Goal: Task Accomplishment & Management: Complete application form

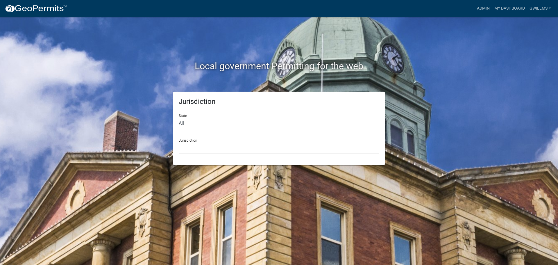
drag, startPoint x: 219, startPoint y: 150, endPoint x: 227, endPoint y: 149, distance: 8.0
click at [219, 150] on select "[GEOGRAPHIC_DATA], [US_STATE] [GEOGRAPHIC_DATA], [US_STATE][PERSON_NAME][GEOGRA…" at bounding box center [279, 148] width 200 height 12
click at [221, 154] on select "[GEOGRAPHIC_DATA], [US_STATE] [GEOGRAPHIC_DATA], [US_STATE][PERSON_NAME][GEOGRA…" at bounding box center [279, 148] width 200 height 12
click at [228, 150] on select "[GEOGRAPHIC_DATA], [US_STATE] [GEOGRAPHIC_DATA], [US_STATE][PERSON_NAME][GEOGRA…" at bounding box center [279, 148] width 200 height 12
click at [227, 150] on select "[GEOGRAPHIC_DATA], [US_STATE] [GEOGRAPHIC_DATA], [US_STATE][PERSON_NAME][GEOGRA…" at bounding box center [279, 148] width 200 height 12
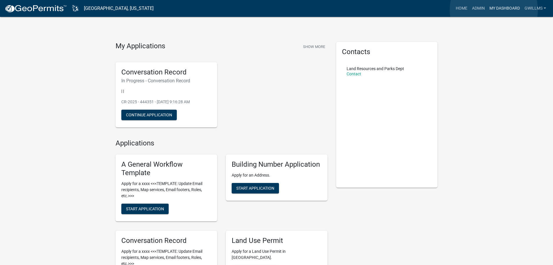
click at [494, 10] on link "My Dashboard" at bounding box center [504, 8] width 35 height 11
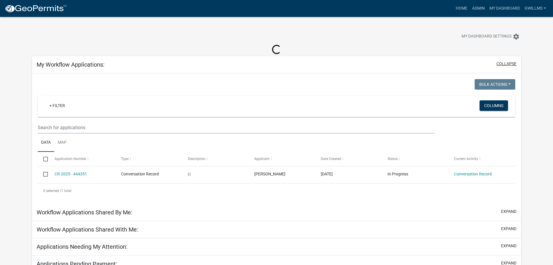
click at [506, 61] on button "collapse" at bounding box center [507, 64] width 20 height 6
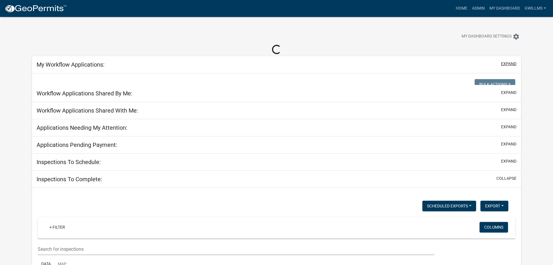
click at [504, 62] on button "expand" at bounding box center [508, 64] width 15 height 6
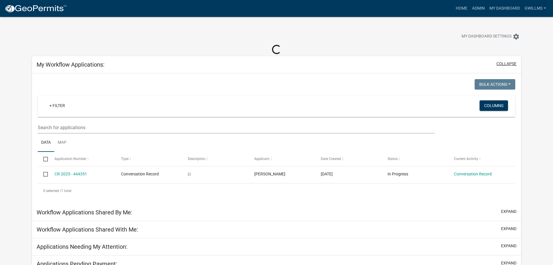
click at [505, 62] on button "collapse" at bounding box center [507, 64] width 20 height 6
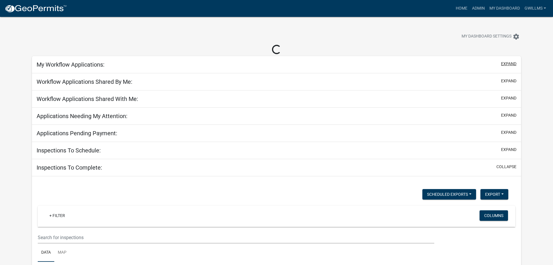
click at [506, 62] on button "expand" at bounding box center [508, 64] width 15 height 6
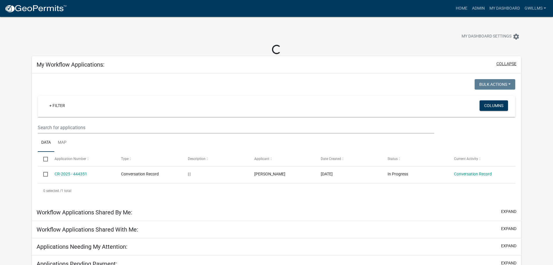
click at [506, 62] on button "collapse" at bounding box center [507, 64] width 20 height 6
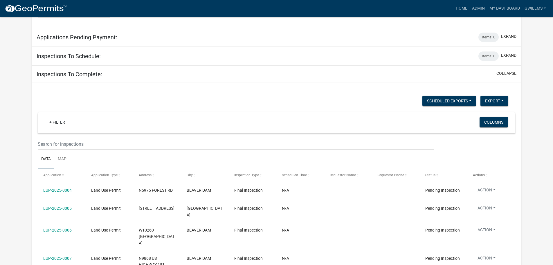
scroll to position [513, 0]
click at [504, 71] on button "collapse" at bounding box center [507, 74] width 20 height 6
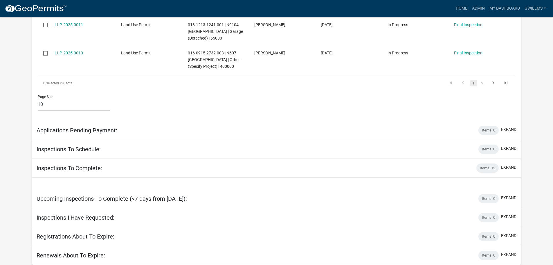
scroll to position [402, 0]
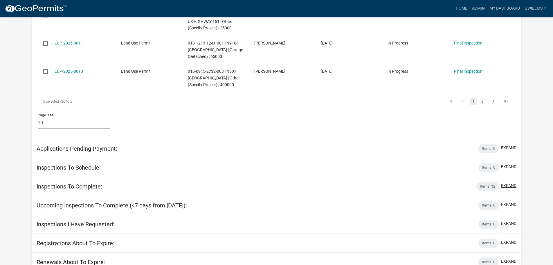
click at [513, 182] on button "expand" at bounding box center [508, 185] width 15 height 6
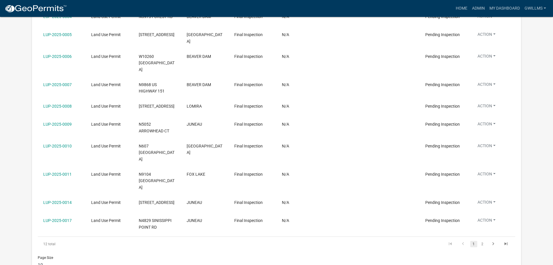
scroll to position [688, 0]
click at [62, 199] on link "LUP-2025-0014" at bounding box center [57, 201] width 28 height 5
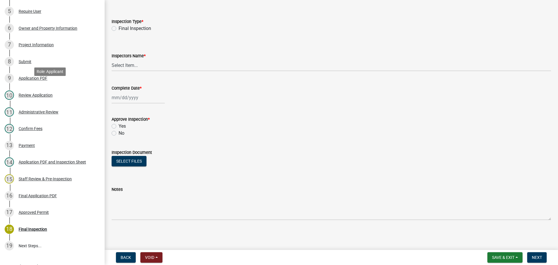
scroll to position [116, 0]
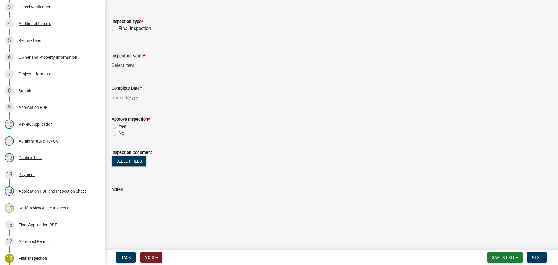
click at [61, 71] on div "7 Project Information" at bounding box center [50, 73] width 91 height 9
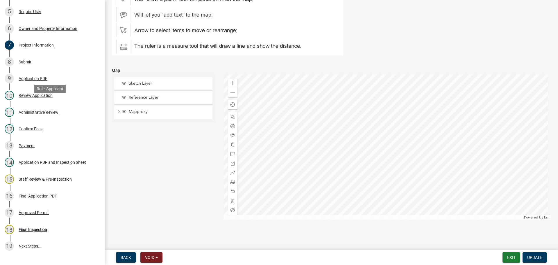
scroll to position [187, 0]
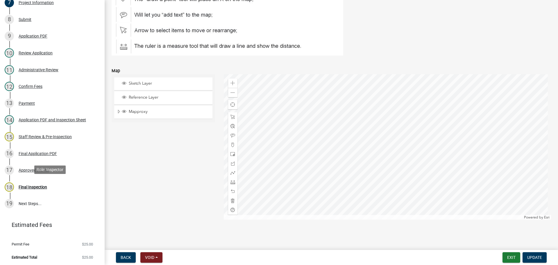
click at [59, 188] on div "18 Final Inspection" at bounding box center [50, 186] width 91 height 9
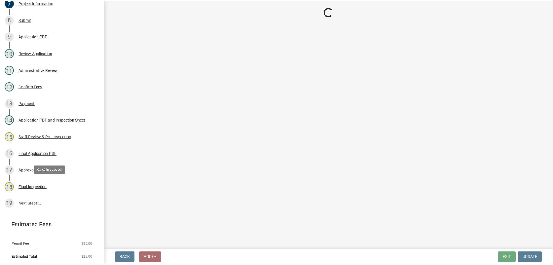
scroll to position [0, 0]
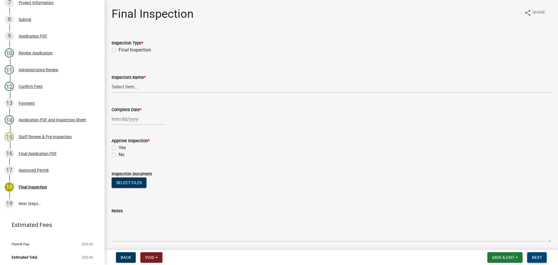
click at [534, 254] on button "Next" at bounding box center [536, 257] width 19 height 10
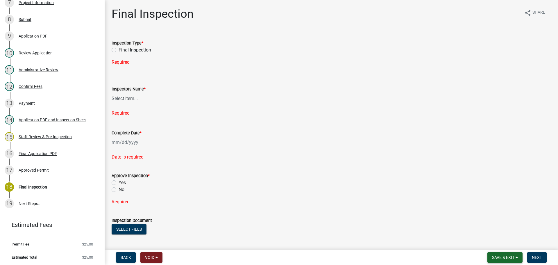
click at [498, 256] on span "Save & Exit" at bounding box center [503, 257] width 22 height 5
click at [502, 239] on button "Save & Exit" at bounding box center [499, 242] width 46 height 14
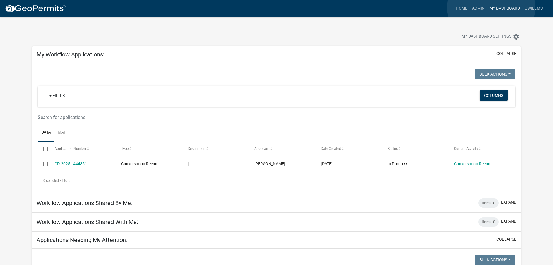
click at [491, 8] on link "My Dashboard" at bounding box center [504, 8] width 35 height 11
click at [478, 8] on link "Admin" at bounding box center [478, 8] width 17 height 11
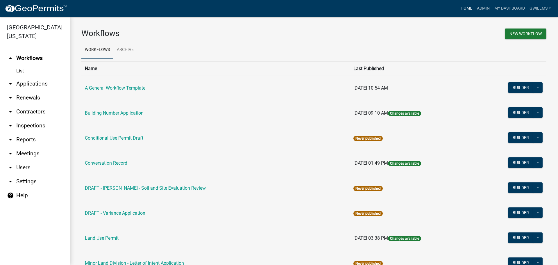
click at [462, 7] on link "Home" at bounding box center [466, 8] width 16 height 11
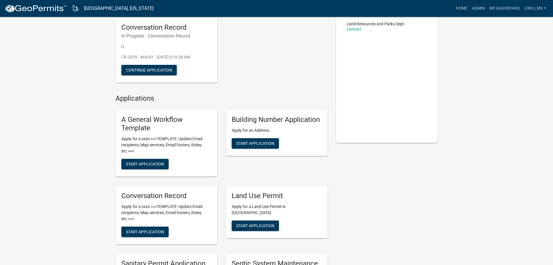
scroll to position [87, 0]
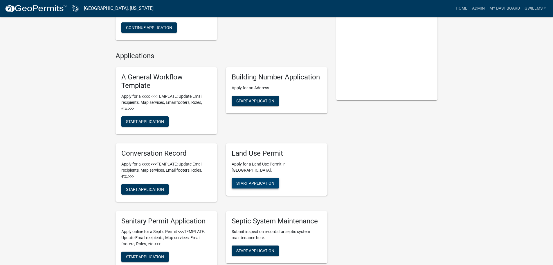
click at [263, 180] on span "Start Application" at bounding box center [255, 182] width 38 height 5
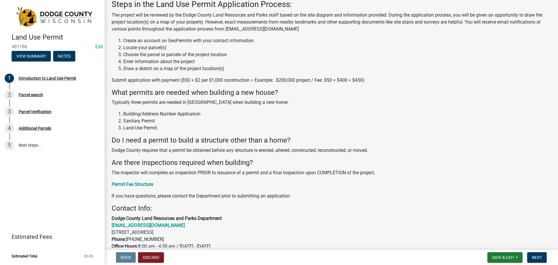
scroll to position [87, 0]
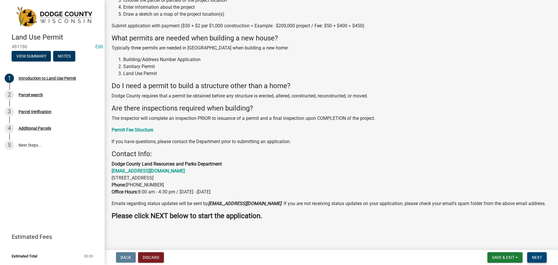
click at [532, 253] on button "Next" at bounding box center [536, 257] width 19 height 10
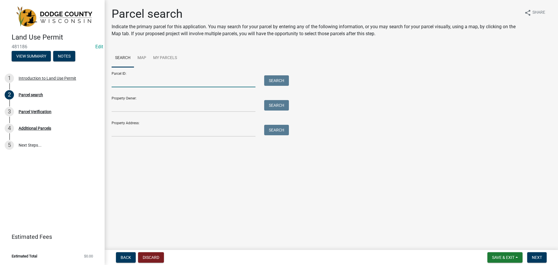
click at [152, 86] on input "Parcel ID:" at bounding box center [184, 81] width 144 height 12
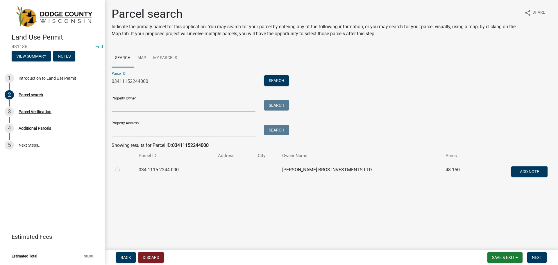
type input "03411152244000"
click at [162, 171] on td "034-1115-2244-000" at bounding box center [174, 171] width 79 height 19
click at [122, 166] on label at bounding box center [122, 166] width 0 height 0
click at [122, 170] on input "radio" at bounding box center [124, 168] width 4 height 4
radio input "true"
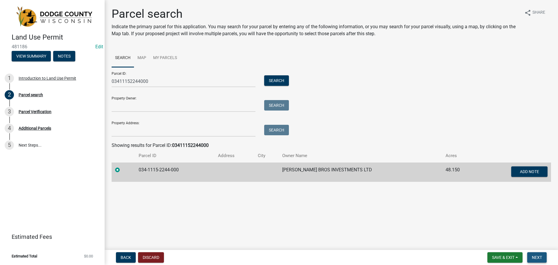
click at [533, 258] on span "Next" at bounding box center [536, 257] width 10 height 5
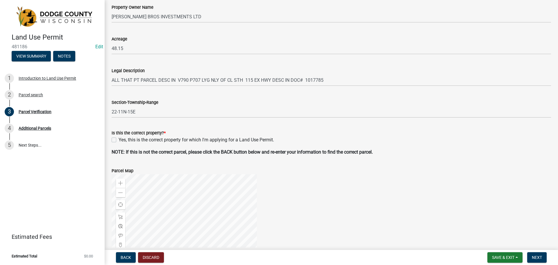
scroll to position [116, 0]
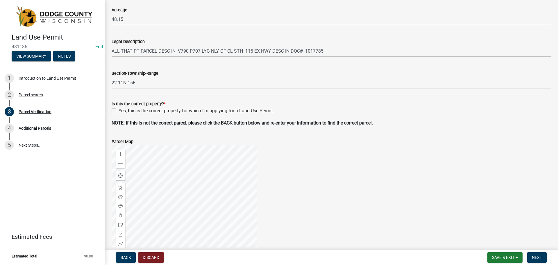
click at [118, 110] on label "Yes, this is the correct property for which I'm applying for a Land Use Permit." at bounding box center [195, 110] width 155 height 7
click at [118, 110] on input "Yes, this is the correct property for which I'm applying for a Land Use Permit." at bounding box center [120, 109] width 4 height 4
checkbox input "true"
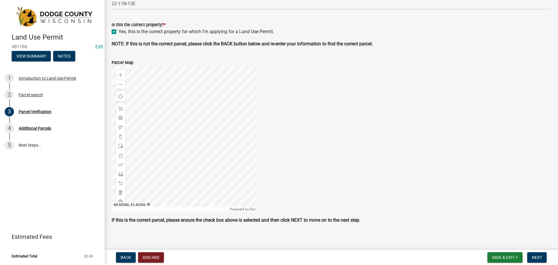
scroll to position [199, 0]
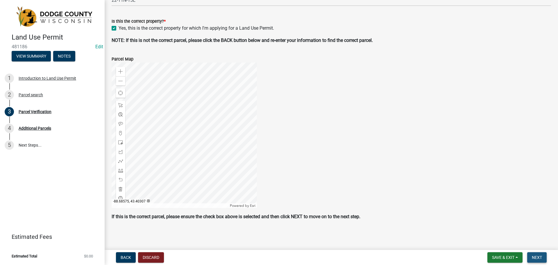
click at [533, 253] on button "Next" at bounding box center [536, 257] width 19 height 10
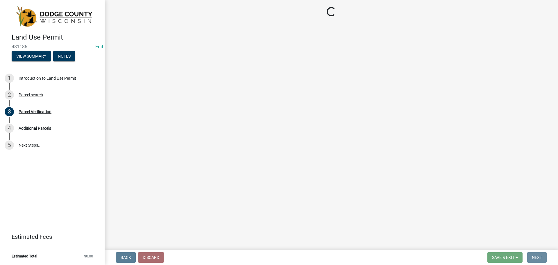
scroll to position [0, 0]
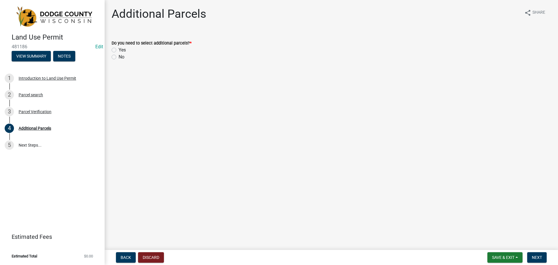
click at [118, 57] on label "No" at bounding box center [121, 56] width 6 height 7
click at [118, 57] on input "No" at bounding box center [120, 55] width 4 height 4
radio input "true"
click at [532, 254] on button "Next" at bounding box center [536, 257] width 19 height 10
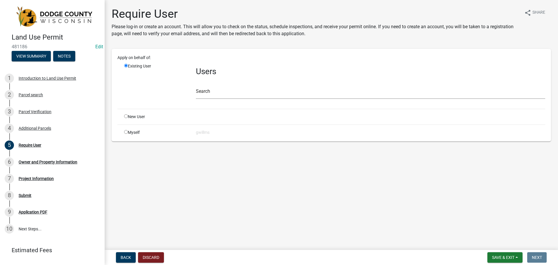
click at [126, 130] on input "radio" at bounding box center [126, 132] width 4 height 4
radio input "true"
radio input "false"
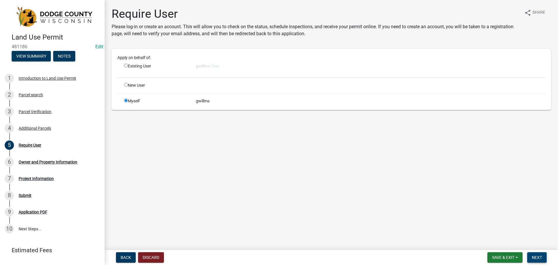
click at [536, 255] on span "Next" at bounding box center [536, 257] width 10 height 5
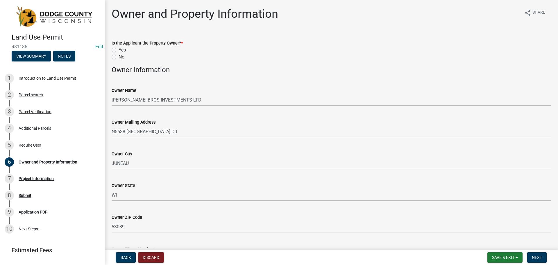
click at [118, 49] on label "Yes" at bounding box center [121, 49] width 7 height 7
click at [118, 49] on input "Yes" at bounding box center [120, 48] width 4 height 4
radio input "true"
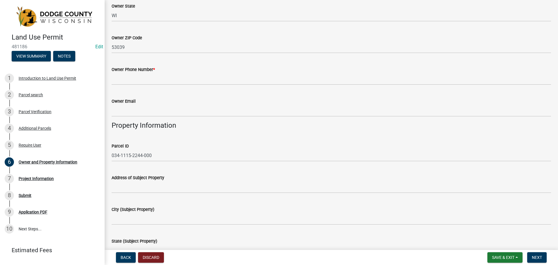
scroll to position [174, 0]
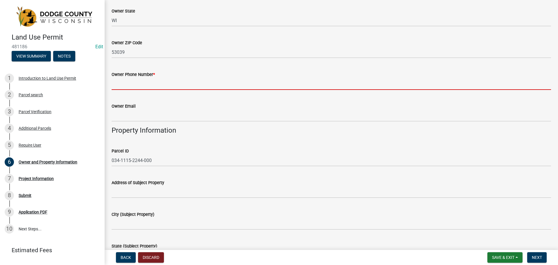
click at [174, 84] on input "Owner Phone Number *" at bounding box center [331, 84] width 439 height 12
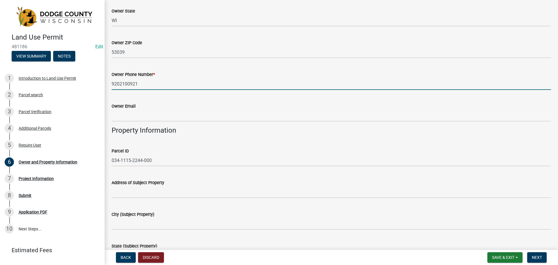
type input "9202100921"
click at [167, 104] on div "Owner Email" at bounding box center [331, 106] width 439 height 7
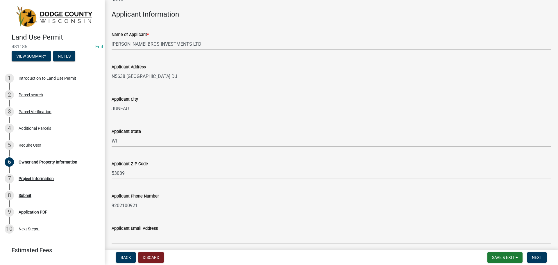
scroll to position [549, 0]
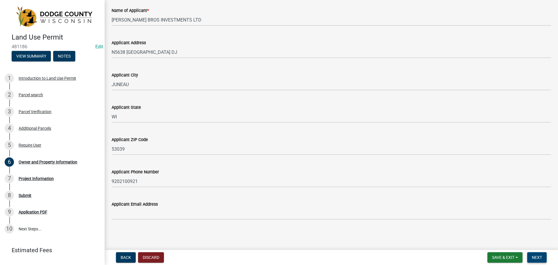
click at [531, 254] on button "Next" at bounding box center [536, 257] width 19 height 10
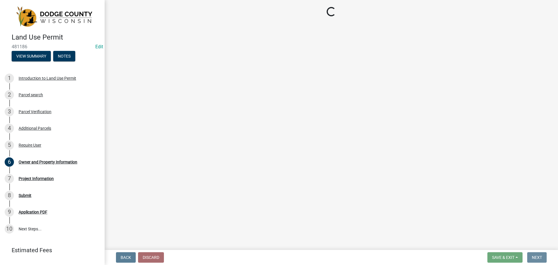
scroll to position [0, 0]
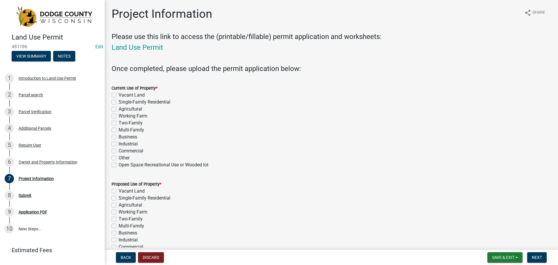
click at [118, 110] on label "Agricultural" at bounding box center [130, 108] width 24 height 7
click at [118, 109] on input "Agricultural" at bounding box center [120, 107] width 4 height 4
checkbox input "true"
checkbox input "false"
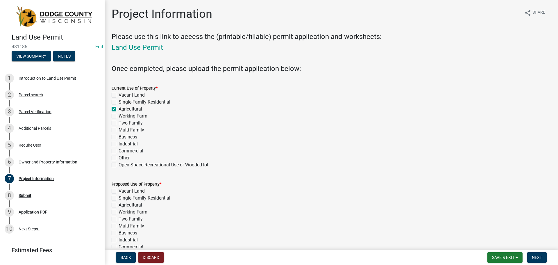
checkbox input "true"
checkbox input "false"
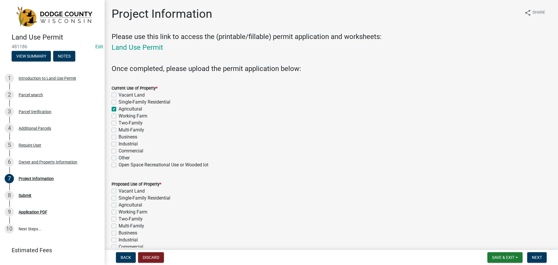
checkbox input "false"
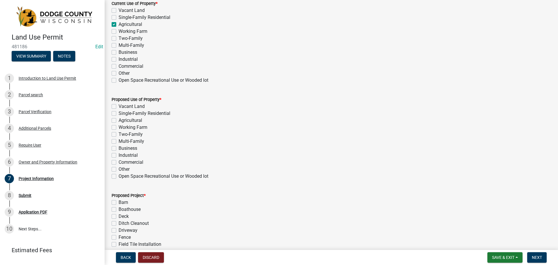
scroll to position [87, 0]
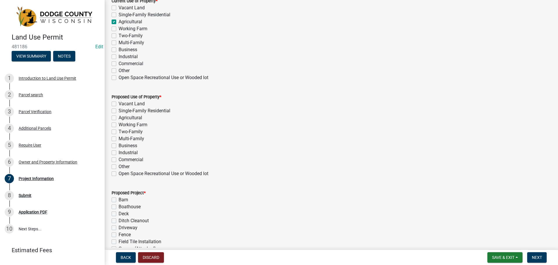
click at [118, 117] on label "Agricultural" at bounding box center [130, 117] width 24 height 7
click at [118, 117] on input "Agricultural" at bounding box center [120, 116] width 4 height 4
checkbox input "true"
checkbox input "false"
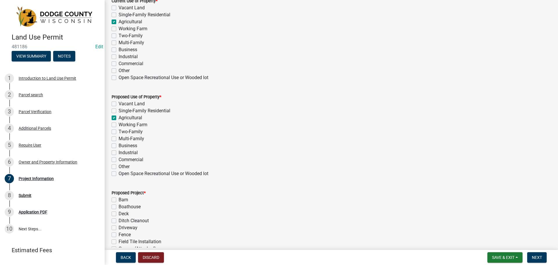
checkbox input "true"
checkbox input "false"
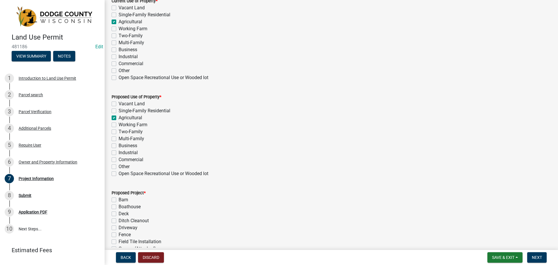
checkbox input "false"
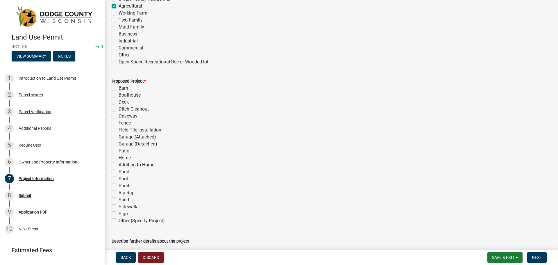
scroll to position [232, 0]
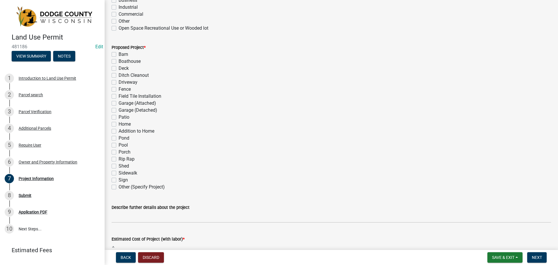
click at [118, 98] on label "Field Tile Installation" at bounding box center [139, 96] width 43 height 7
click at [118, 96] on input "Field Tile Installation" at bounding box center [120, 95] width 4 height 4
checkbox input "true"
checkbox input "false"
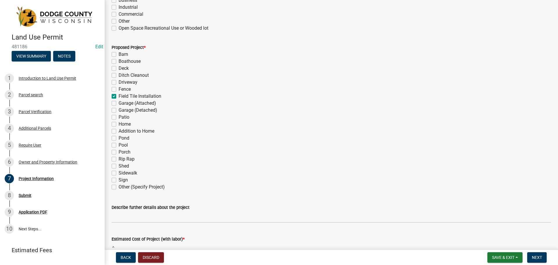
checkbox input "false"
checkbox input "true"
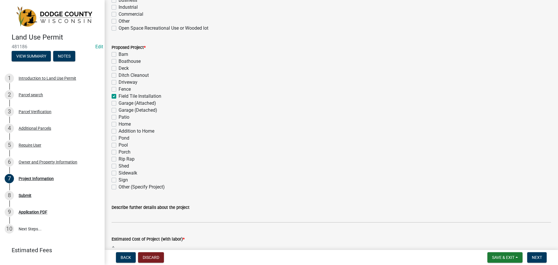
checkbox input "false"
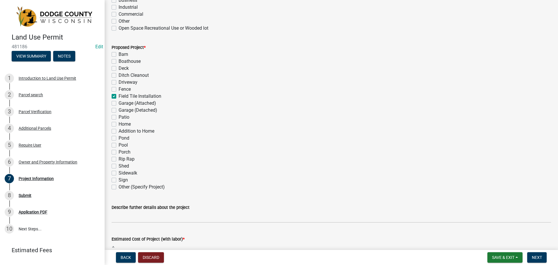
checkbox input "false"
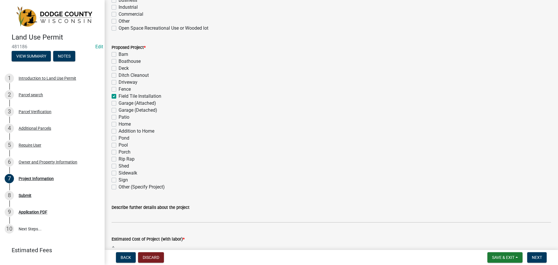
checkbox input "false"
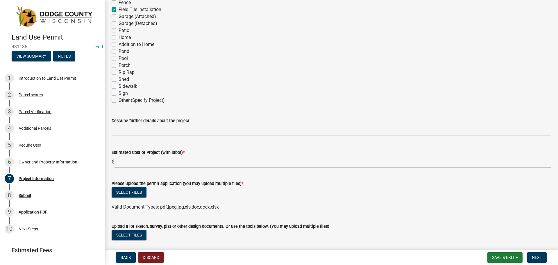
scroll to position [319, 0]
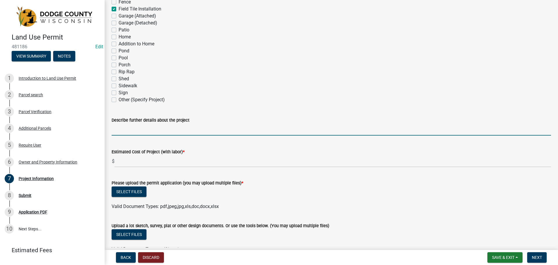
click at [172, 132] on input "Describe further details about the project" at bounding box center [331, 129] width 439 height 12
type input "Field Tile Installation"
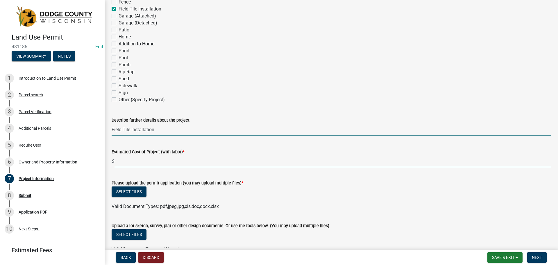
click at [158, 163] on input "text" at bounding box center [332, 161] width 436 height 12
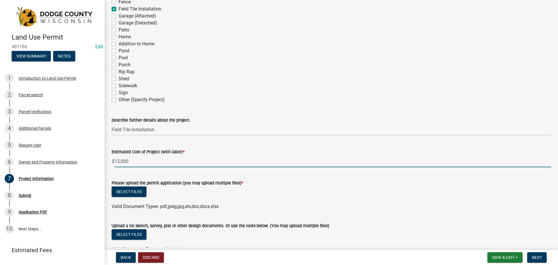
type input "15000"
click at [167, 175] on form "Please upload the permit application (you may upload multiple files) * Select f…" at bounding box center [331, 190] width 439 height 37
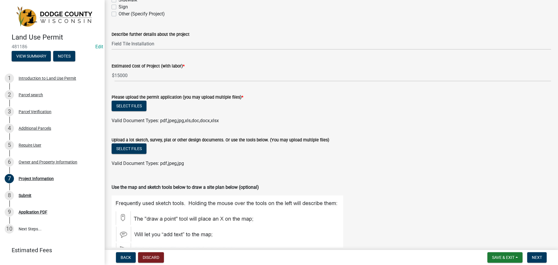
scroll to position [392, 0]
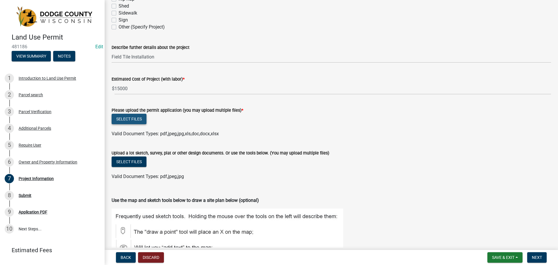
click at [142, 120] on button "Select files" at bounding box center [129, 119] width 35 height 10
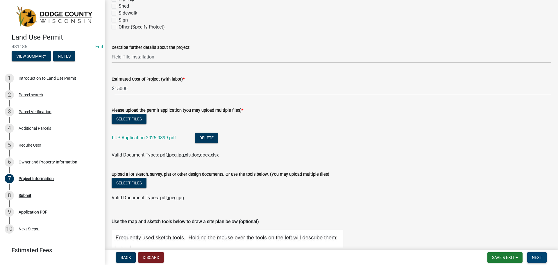
click at [530, 255] on button "Next" at bounding box center [536, 257] width 19 height 10
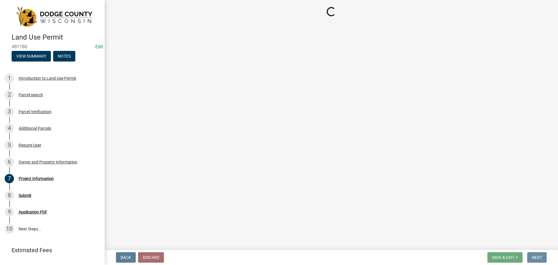
scroll to position [0, 0]
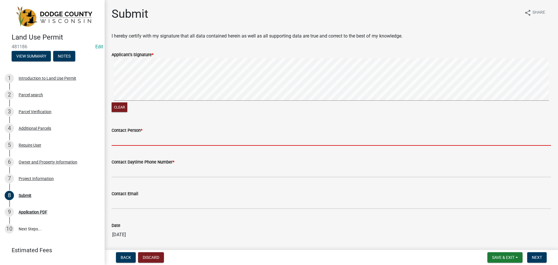
click at [131, 141] on input "Contact Person *" at bounding box center [331, 140] width 439 height 12
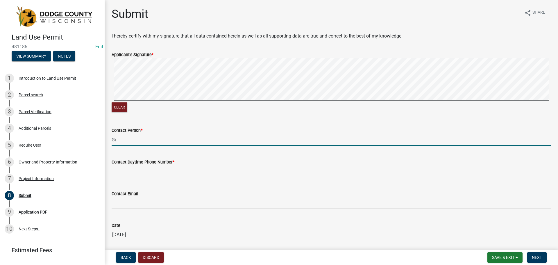
type input "G"
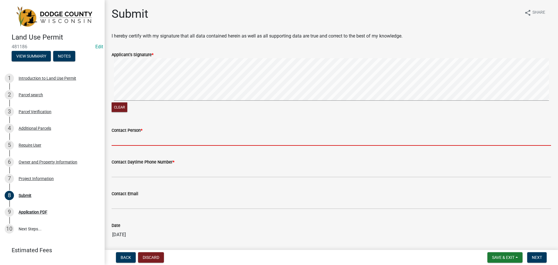
type input "G"
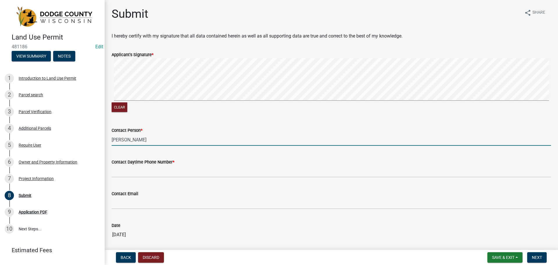
type input "[PERSON_NAME]"
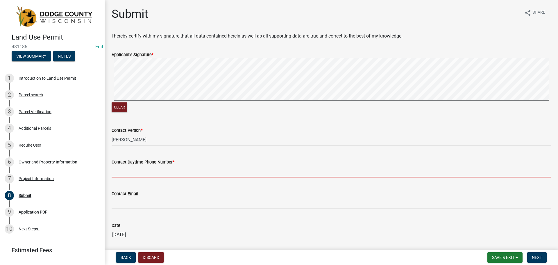
click at [164, 170] on input "Contact Daytime Phone Number *" at bounding box center [331, 171] width 439 height 12
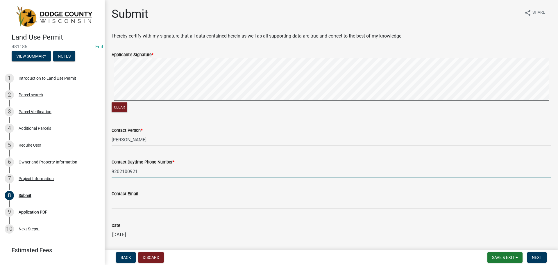
scroll to position [61, 0]
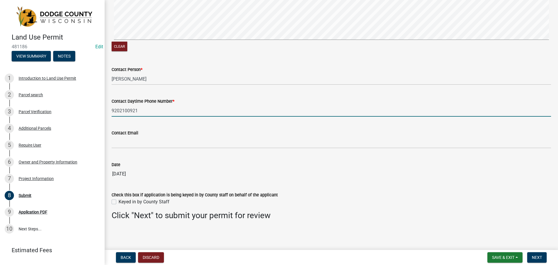
type input "9202100921"
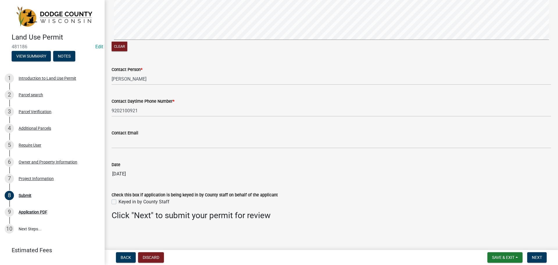
click at [118, 201] on label "Keyed in by County Staff" at bounding box center [143, 201] width 51 height 7
click at [118, 201] on input "Keyed in by County Staff" at bounding box center [120, 200] width 4 height 4
checkbox input "true"
click at [532, 254] on button "Next" at bounding box center [536, 257] width 19 height 10
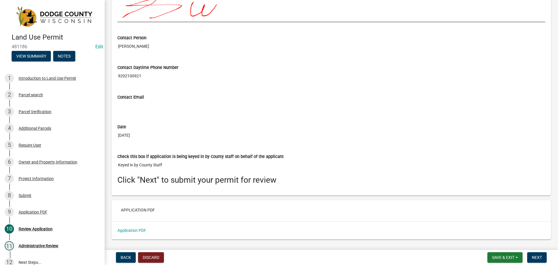
scroll to position [2356, 0]
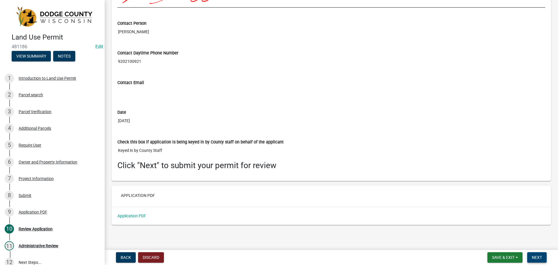
click at [541, 257] on span "Next" at bounding box center [536, 257] width 10 height 5
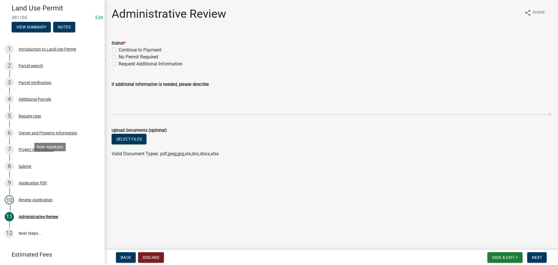
scroll to position [46, 0]
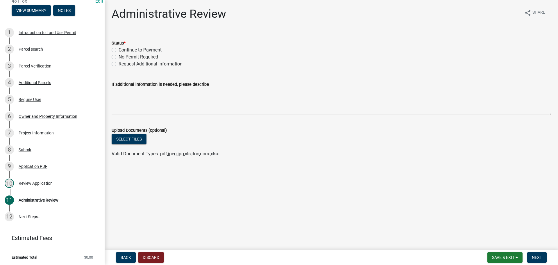
click at [118, 49] on label "Continue to Payment" at bounding box center [139, 49] width 43 height 7
click at [118, 49] on input "Continue to Payment" at bounding box center [120, 48] width 4 height 4
radio input "true"
click at [537, 256] on span "Next" at bounding box center [536, 257] width 10 height 5
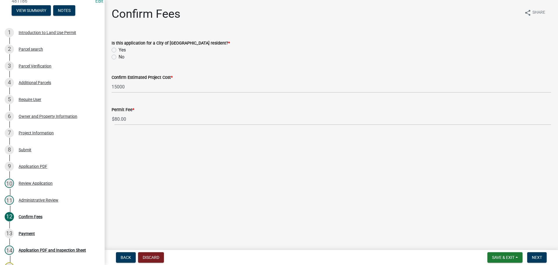
click at [118, 57] on label "No" at bounding box center [121, 56] width 6 height 7
click at [118, 57] on input "No" at bounding box center [120, 55] width 4 height 4
radio input "true"
click at [535, 256] on span "Next" at bounding box center [536, 257] width 10 height 5
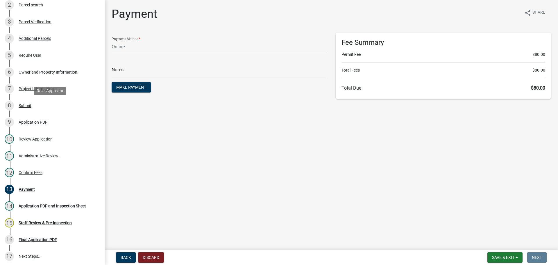
scroll to position [104, 0]
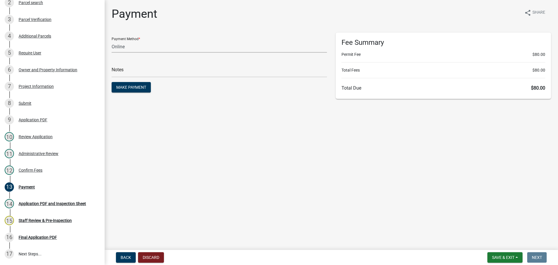
click at [147, 46] on select "Credit Card POS Check Cash Online" at bounding box center [219, 47] width 215 height 12
select select "2: 1"
click at [112, 41] on select "Credit Card POS Check Cash Online" at bounding box center [219, 47] width 215 height 12
click at [149, 69] on input "text" at bounding box center [219, 71] width 215 height 12
type input "P"
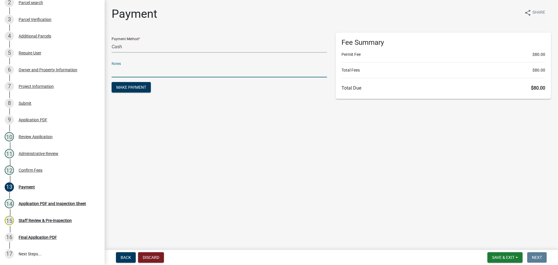
click at [141, 49] on select "Credit Card POS Check Cash Online" at bounding box center [219, 47] width 215 height 12
select select "1: 0"
click at [112, 41] on select "Credit Card POS Check Cash Online" at bounding box center [219, 47] width 215 height 12
click at [141, 69] on input "text" at bounding box center [219, 71] width 215 height 12
type input "2401"
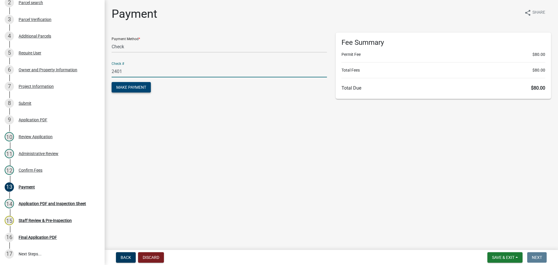
click at [149, 90] on button "Make Payment" at bounding box center [131, 87] width 39 height 10
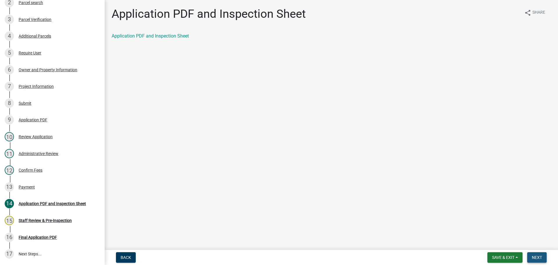
click at [532, 256] on span "Next" at bounding box center [536, 257] width 10 height 5
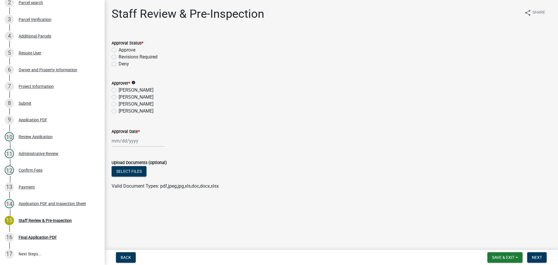
click at [118, 49] on label "Approve" at bounding box center [126, 49] width 17 height 7
click at [118, 49] on input "Approve" at bounding box center [120, 48] width 4 height 4
radio input "true"
click at [118, 98] on div "[PERSON_NAME]" at bounding box center [331, 97] width 439 height 7
click at [118, 102] on label "[PERSON_NAME]" at bounding box center [135, 103] width 35 height 7
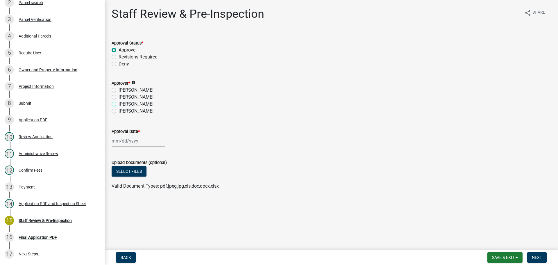
click at [118, 102] on input "[PERSON_NAME]" at bounding box center [120, 102] width 4 height 4
radio input "true"
click at [132, 142] on div at bounding box center [138, 141] width 53 height 12
select select "9"
select select "2025"
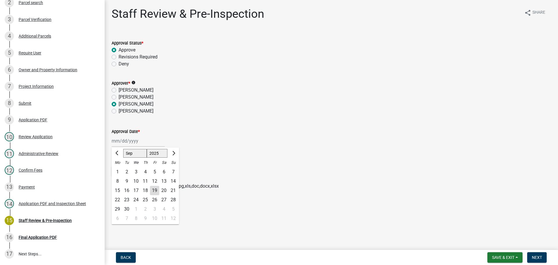
click at [156, 189] on div "19" at bounding box center [154, 190] width 9 height 9
type input "[DATE]"
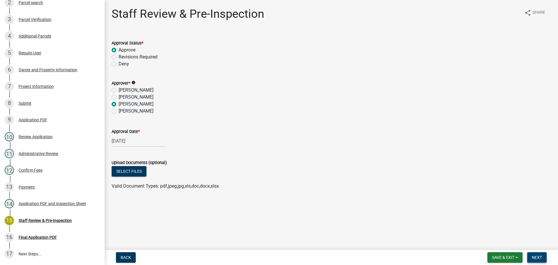
click at [539, 258] on span "Next" at bounding box center [536, 257] width 10 height 5
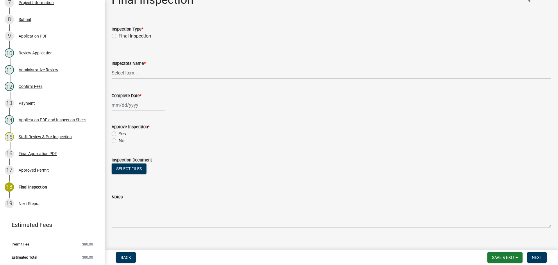
scroll to position [21, 0]
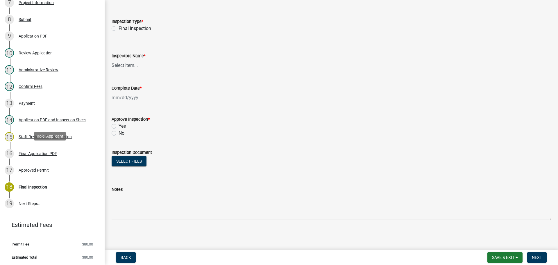
click at [62, 149] on div "16 Final Application PDF" at bounding box center [50, 153] width 91 height 9
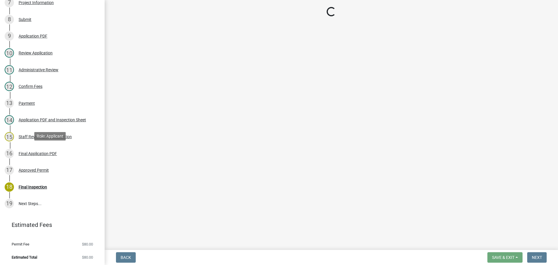
scroll to position [0, 0]
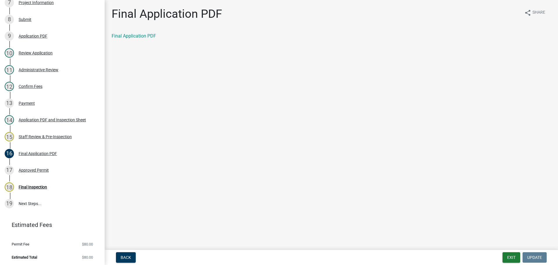
click at [144, 35] on link "Final Application PDF" at bounding box center [134, 36] width 44 height 6
click at [91, 139] on link "15 Staff Review & Pre-Inspection" at bounding box center [52, 136] width 105 height 17
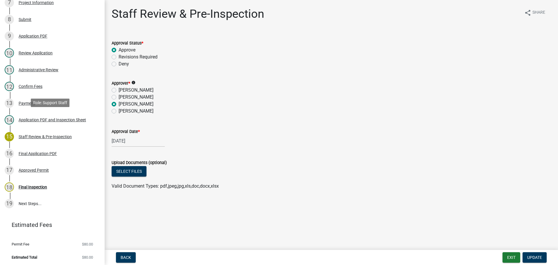
click at [61, 115] on div "14 Application PDF and Inspection Sheet" at bounding box center [50, 119] width 91 height 9
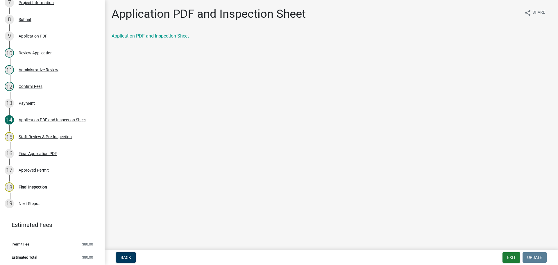
click at [169, 39] on div "Application PDF and Inspection Sheet" at bounding box center [331, 36] width 439 height 7
click at [171, 36] on link "Application PDF and Inspection Sheet" at bounding box center [150, 36] width 77 height 6
click at [65, 185] on div "18 Final Inspection" at bounding box center [50, 186] width 91 height 9
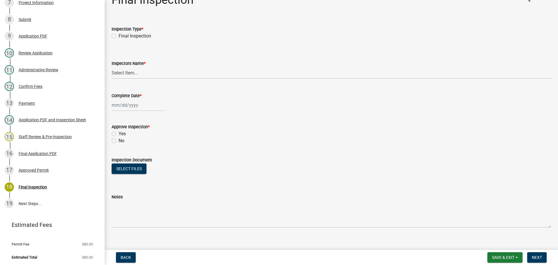
scroll to position [21, 0]
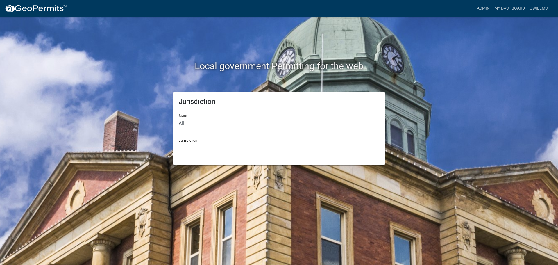
click at [235, 148] on select "[GEOGRAPHIC_DATA], [US_STATE] [GEOGRAPHIC_DATA], [US_STATE][PERSON_NAME][GEOGRA…" at bounding box center [279, 148] width 200 height 12
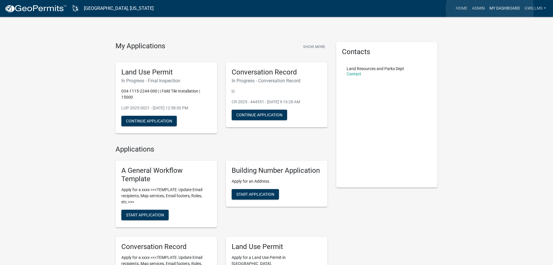
click at [490, 9] on link "My Dashboard" at bounding box center [504, 8] width 35 height 11
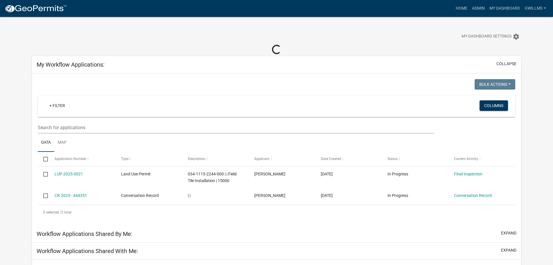
click at [450, 10] on div "Home Admin My Dashboard gwillms Admin Account Logout" at bounding box center [309, 8] width 477 height 11
click at [460, 9] on link "Home" at bounding box center [462, 8] width 16 height 11
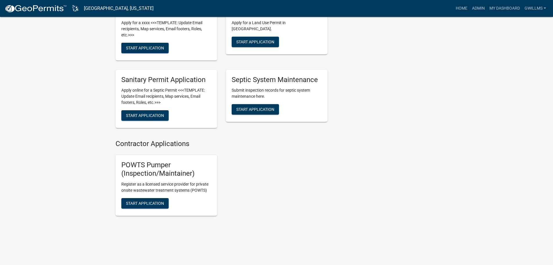
scroll to position [235, 0]
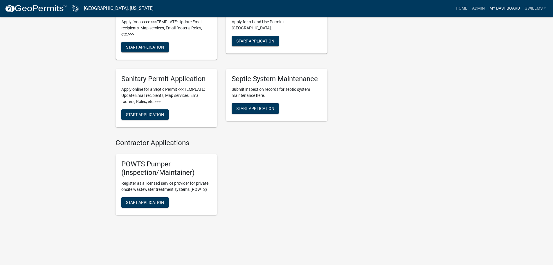
click at [495, 5] on link "My Dashboard" at bounding box center [504, 8] width 35 height 11
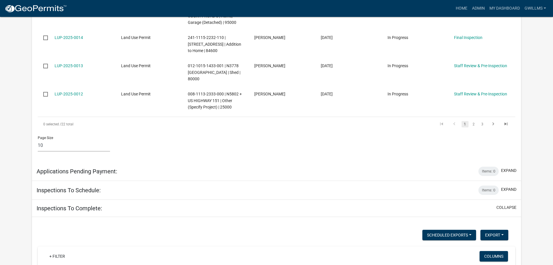
scroll to position [528, 0]
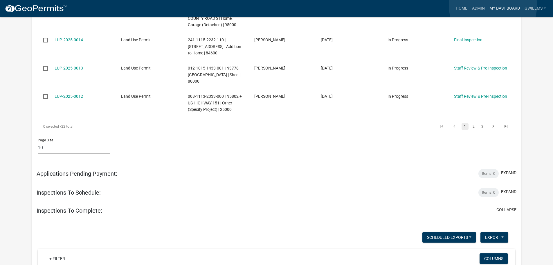
click at [493, 6] on link "My Dashboard" at bounding box center [504, 8] width 35 height 11
click at [479, 8] on link "Admin" at bounding box center [478, 8] width 17 height 11
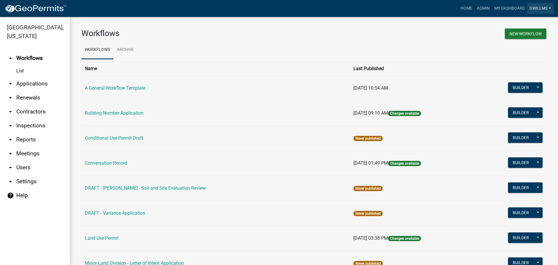
click at [529, 5] on link "gwillms" at bounding box center [540, 8] width 26 height 11
click at [348, 32] on div "New Workflow" at bounding box center [432, 34] width 237 height 12
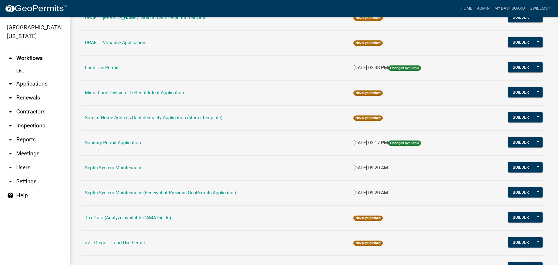
scroll to position [57, 0]
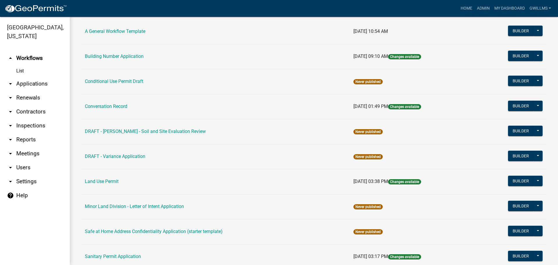
click at [119, 157] on link "DRAFT - Variance Application" at bounding box center [115, 156] width 60 height 6
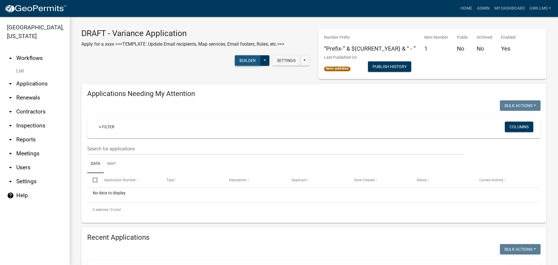
click at [240, 62] on button "Builder" at bounding box center [248, 60] width 26 height 10
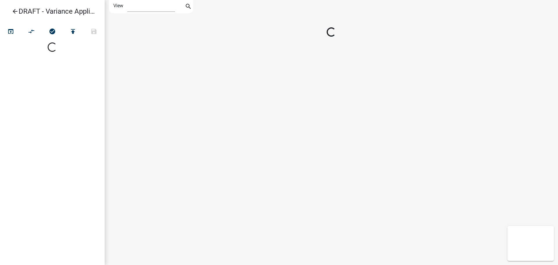
select select "1"
